Goal: Task Accomplishment & Management: Manage account settings

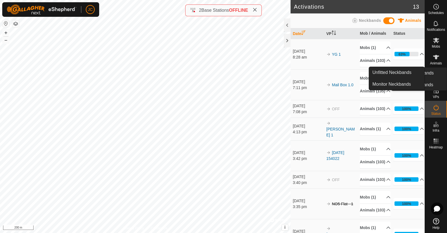
click at [438, 76] on icon at bounding box center [436, 73] width 7 height 7
click at [405, 72] on link "Unfitted Neckbands" at bounding box center [396, 72] width 55 height 11
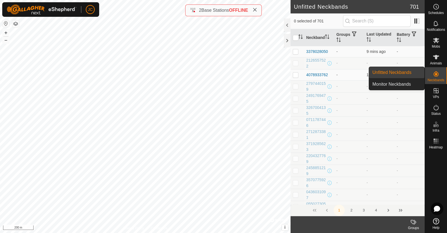
click at [388, 71] on link "Unfitted Neckbands" at bounding box center [396, 72] width 55 height 11
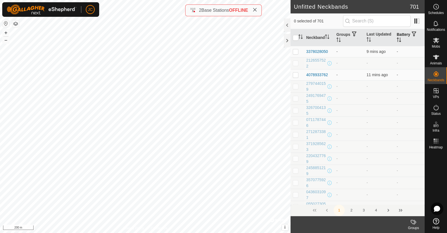
click at [405, 37] on th "Battery" at bounding box center [410, 37] width 30 height 17
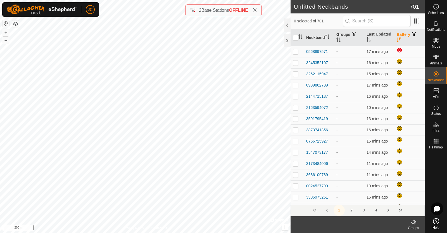
click at [296, 49] on p-checkbox at bounding box center [296, 51] width 6 height 4
checkbox input "true"
click at [297, 62] on p-checkbox at bounding box center [296, 62] width 6 height 4
checkbox input "true"
click at [296, 74] on p-checkbox at bounding box center [296, 74] width 6 height 4
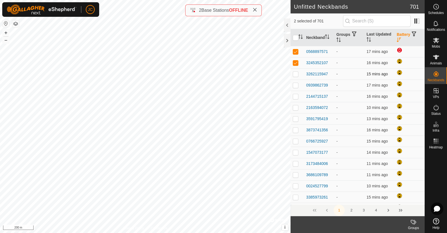
checkbox input "true"
click at [295, 83] on p-checkbox at bounding box center [296, 85] width 6 height 4
checkbox input "true"
click at [295, 96] on p-checkbox at bounding box center [296, 96] width 6 height 4
checkbox input "true"
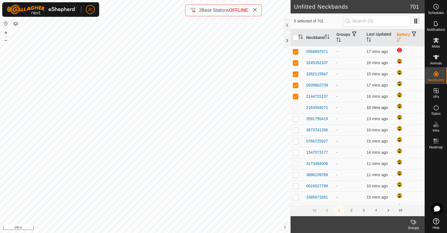
click at [295, 108] on p-checkbox at bounding box center [296, 107] width 6 height 4
checkbox input "true"
click at [295, 118] on p-checkbox at bounding box center [296, 118] width 6 height 4
checkbox input "true"
click at [295, 129] on p-checkbox at bounding box center [296, 129] width 6 height 4
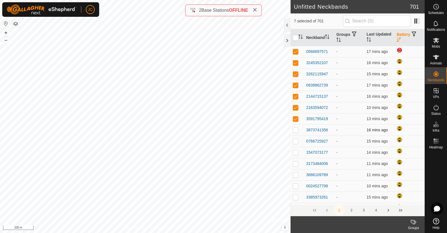
checkbox input "true"
click at [295, 140] on p-checkbox at bounding box center [296, 141] width 6 height 4
checkbox input "true"
click at [295, 153] on p-checkbox at bounding box center [296, 152] width 6 height 4
checkbox input "true"
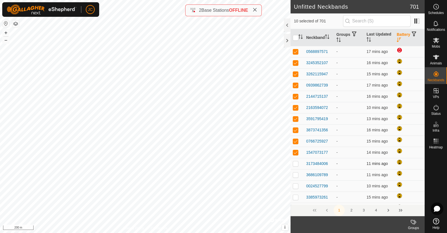
click at [295, 162] on p-checkbox at bounding box center [296, 163] width 6 height 4
checkbox input "true"
click at [295, 175] on p-checkbox at bounding box center [296, 174] width 6 height 4
checkbox input "true"
click at [295, 183] on p-checkbox at bounding box center [296, 185] width 6 height 4
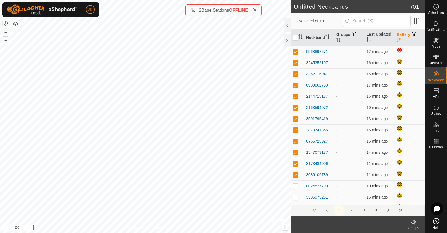
checkbox input "true"
click at [295, 197] on p-checkbox at bounding box center [296, 197] width 6 height 4
checkbox input "true"
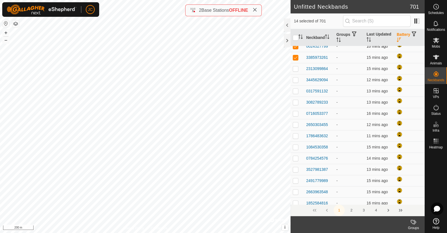
scroll to position [141, 0]
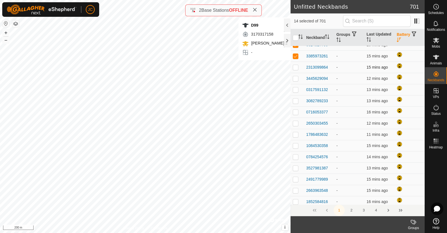
click at [298, 67] on p-checkbox at bounding box center [296, 67] width 6 height 4
checkbox input "true"
click at [296, 76] on p-checkbox at bounding box center [296, 78] width 6 height 4
checkbox input "true"
click at [295, 87] on p-checkbox at bounding box center [296, 89] width 6 height 4
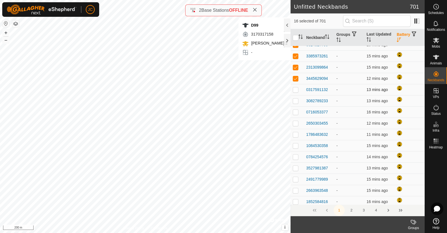
checkbox input "true"
click at [295, 100] on p-checkbox at bounding box center [296, 100] width 6 height 4
checkbox input "true"
click at [295, 112] on p-checkbox at bounding box center [296, 112] width 6 height 4
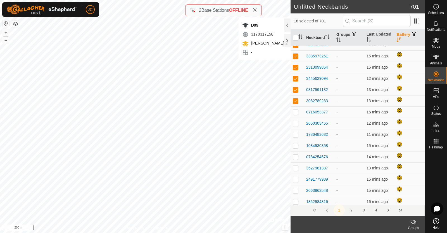
drag, startPoint x: 295, startPoint y: 111, endPoint x: 295, endPoint y: 114, distance: 2.8
click at [295, 114] on td at bounding box center [297, 111] width 13 height 11
checkbox input "true"
click at [296, 119] on td at bounding box center [297, 122] width 13 height 11
checkbox input "true"
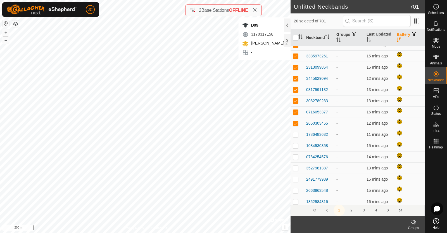
click at [297, 137] on td at bounding box center [297, 134] width 13 height 11
checkbox input "true"
click at [296, 146] on p-checkbox at bounding box center [296, 145] width 6 height 4
checkbox input "true"
click at [295, 155] on p-checkbox at bounding box center [296, 156] width 6 height 4
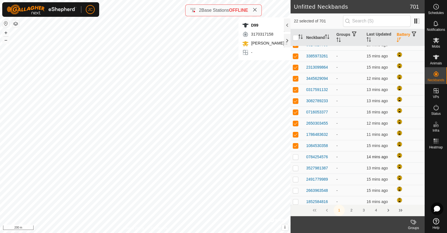
checkbox input "true"
click at [295, 169] on p-checkbox at bounding box center [296, 167] width 6 height 4
checkbox input "true"
click at [295, 175] on td at bounding box center [297, 178] width 13 height 11
checkbox input "true"
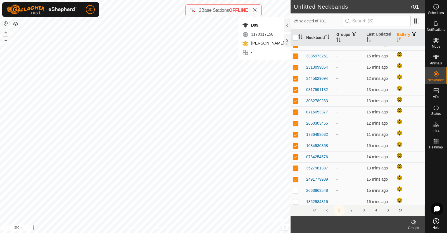
click at [295, 189] on p-checkbox at bounding box center [296, 190] width 6 height 4
checkbox input "true"
click at [295, 200] on p-checkbox at bounding box center [296, 201] width 6 height 4
checkbox input "true"
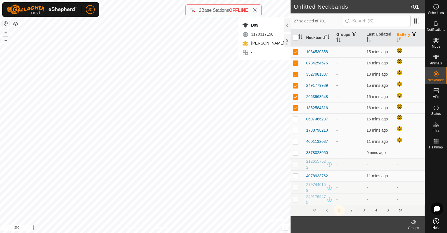
scroll to position [234, 0]
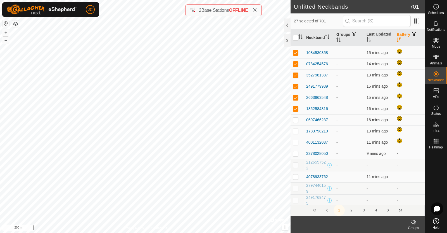
click at [293, 118] on p-checkbox at bounding box center [296, 119] width 6 height 4
checkbox input "true"
click at [296, 131] on p-checkbox at bounding box center [296, 131] width 6 height 4
checkbox input "true"
click at [296, 142] on p-checkbox at bounding box center [296, 142] width 6 height 4
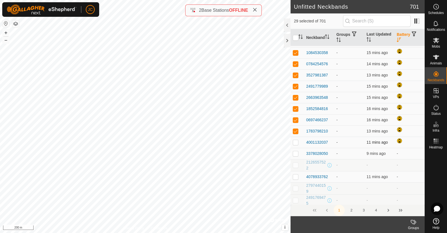
checkbox input "true"
click at [438, 9] on icon at bounding box center [436, 6] width 7 height 7
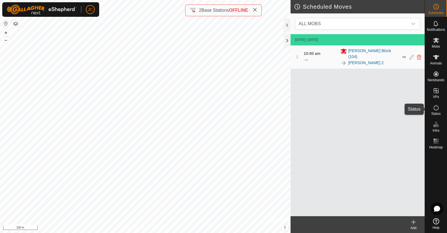
click at [435, 112] on span "Status" at bounding box center [436, 113] width 10 height 3
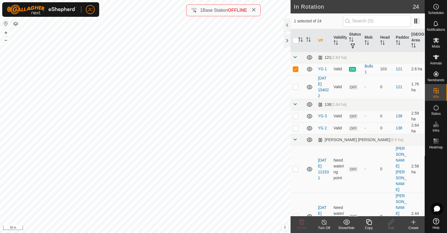
checkbox input "false"
checkbox input "true"
checkbox input "false"
click at [439, 45] on span "Mobs" at bounding box center [436, 46] width 8 height 3
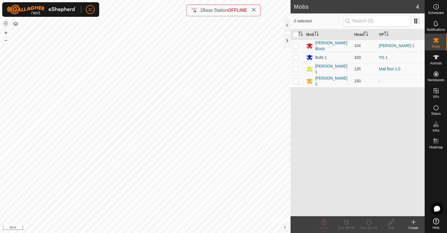
click at [294, 55] on p-checkbox at bounding box center [296, 57] width 6 height 4
checkbox input "true"
click at [344, 224] on icon at bounding box center [346, 221] width 7 height 7
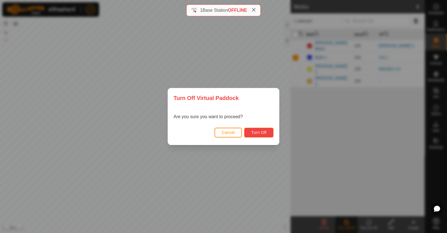
click at [260, 132] on span "Turn Off" at bounding box center [258, 132] width 15 height 4
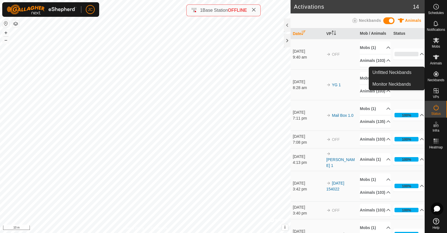
click at [433, 75] on icon at bounding box center [436, 73] width 7 height 7
click at [410, 72] on link "Unfitted Neckbands" at bounding box center [396, 72] width 55 height 11
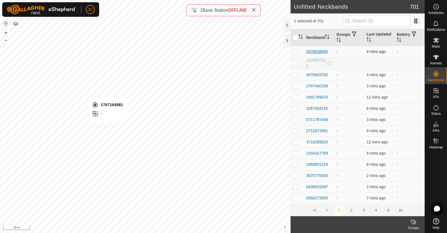
checkbox input "false"
click at [385, 17] on input "text" at bounding box center [377, 21] width 68 height 12
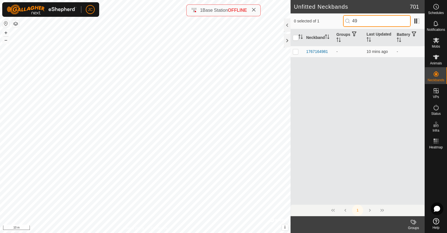
type input "4"
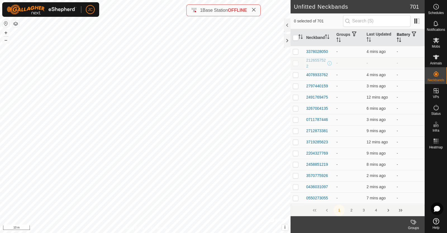
click at [400, 34] on th "Battery" at bounding box center [410, 37] width 30 height 17
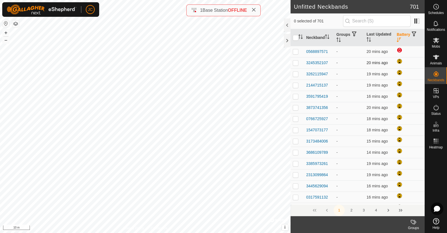
click at [295, 63] on p-checkbox at bounding box center [296, 62] width 6 height 4
checkbox input "true"
click at [295, 72] on p-checkbox at bounding box center [296, 74] width 6 height 4
checkbox input "true"
click at [296, 84] on p-checkbox at bounding box center [296, 85] width 6 height 4
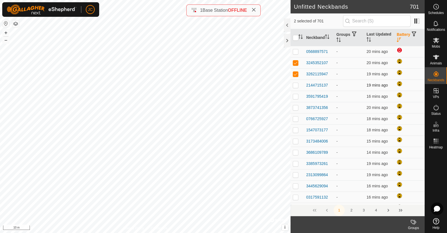
checkbox input "true"
click at [295, 98] on td at bounding box center [297, 96] width 13 height 11
checkbox input "true"
click at [295, 105] on p-checkbox at bounding box center [296, 107] width 6 height 4
checkbox input "true"
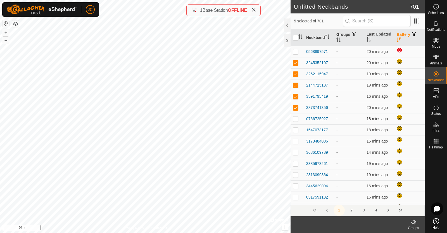
click at [298, 121] on td at bounding box center [297, 118] width 13 height 11
checkbox input "true"
click at [296, 131] on p-checkbox at bounding box center [296, 129] width 6 height 4
checkbox input "true"
click at [295, 139] on p-checkbox at bounding box center [296, 141] width 6 height 4
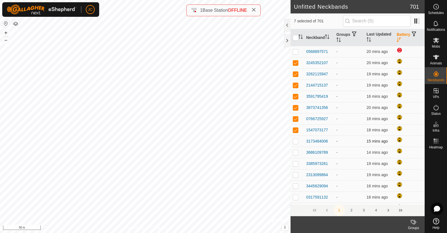
checkbox input "true"
click at [295, 153] on p-checkbox at bounding box center [296, 152] width 6 height 4
checkbox input "true"
click at [295, 162] on p-checkbox at bounding box center [296, 163] width 6 height 4
checkbox input "true"
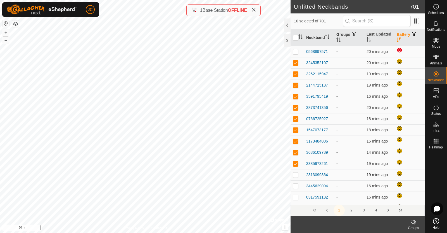
click at [295, 174] on p-checkbox at bounding box center [296, 174] width 6 height 4
checkbox input "true"
click at [295, 186] on p-checkbox at bounding box center [296, 185] width 6 height 4
checkbox input "true"
click at [296, 196] on p-checkbox at bounding box center [296, 197] width 6 height 4
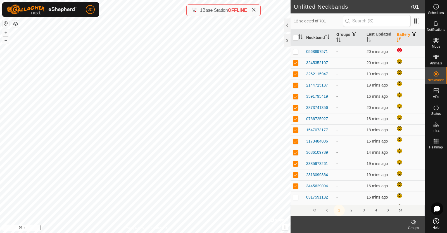
checkbox input "true"
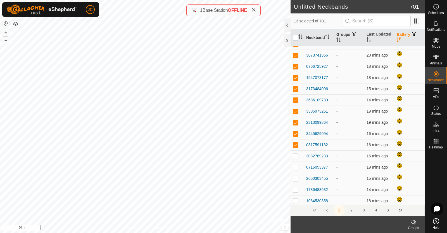
scroll to position [57, 0]
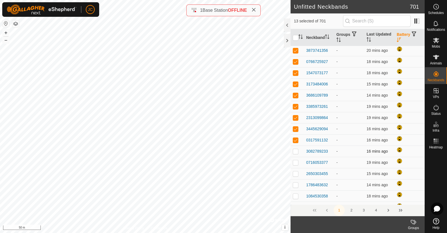
click at [296, 152] on p-checkbox at bounding box center [296, 151] width 6 height 4
checkbox input "true"
click at [296, 162] on p-checkbox at bounding box center [296, 162] width 6 height 4
checkbox input "true"
click at [296, 171] on p-checkbox at bounding box center [296, 173] width 6 height 4
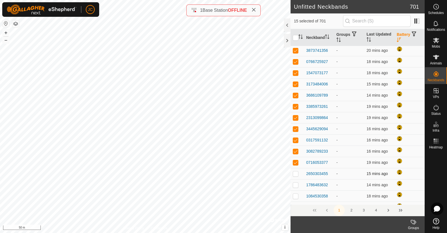
checkbox input "true"
click at [296, 185] on p-checkbox at bounding box center [296, 184] width 6 height 4
checkbox input "true"
click at [295, 195] on p-checkbox at bounding box center [296, 195] width 6 height 4
checkbox input "true"
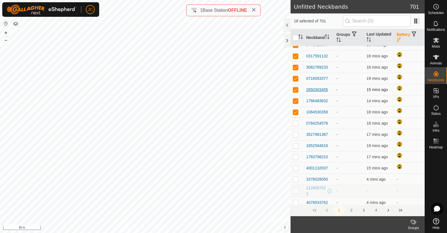
scroll to position [141, 0]
click at [295, 123] on p-checkbox at bounding box center [296, 123] width 6 height 4
checkbox input "true"
click at [295, 134] on p-checkbox at bounding box center [296, 134] width 6 height 4
checkbox input "true"
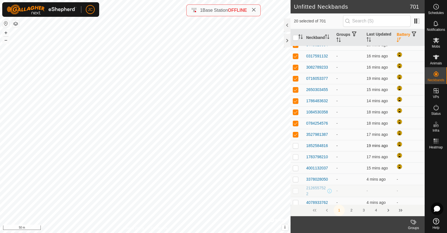
click at [295, 146] on p-checkbox at bounding box center [296, 145] width 6 height 4
checkbox input "true"
click at [295, 157] on p-checkbox at bounding box center [296, 156] width 6 height 4
checkbox input "true"
click at [295, 168] on p-checkbox at bounding box center [296, 167] width 6 height 4
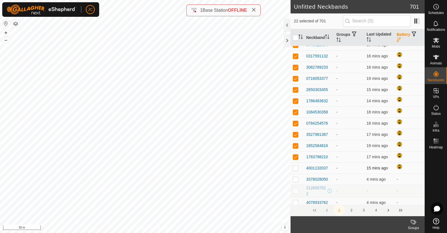
checkbox input "true"
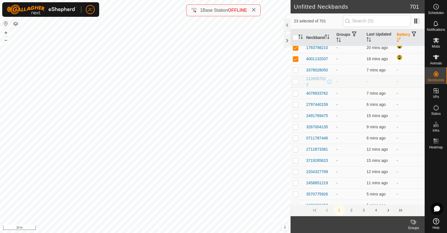
scroll to position [250, 0]
click at [438, 10] on es-schedule-vp-svg-icon at bounding box center [436, 6] width 10 height 9
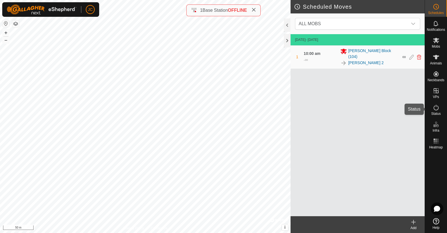
click at [435, 108] on icon at bounding box center [436, 107] width 7 height 7
